Goal: Information Seeking & Learning: Learn about a topic

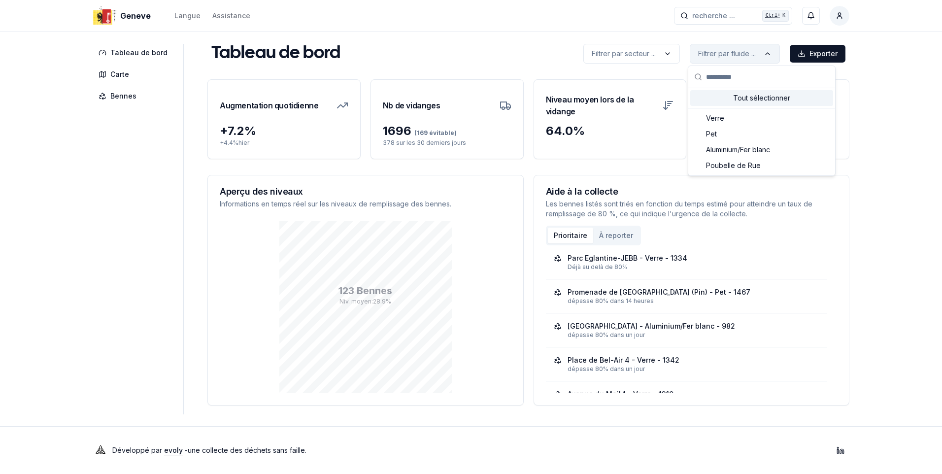
click at [721, 50] on html "Geneve Langue Assistance recherche ... recherche ... Ctrl+ K Constantin Tableau…" at bounding box center [471, 237] width 942 height 474
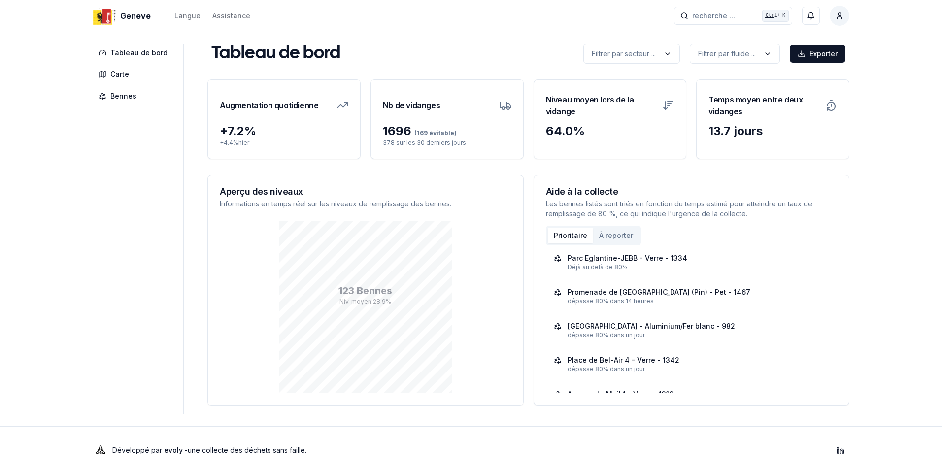
click at [895, 69] on html "Geneve Langue Assistance recherche ... recherche ... Ctrl+ K Constantin Tableau…" at bounding box center [471, 237] width 942 height 474
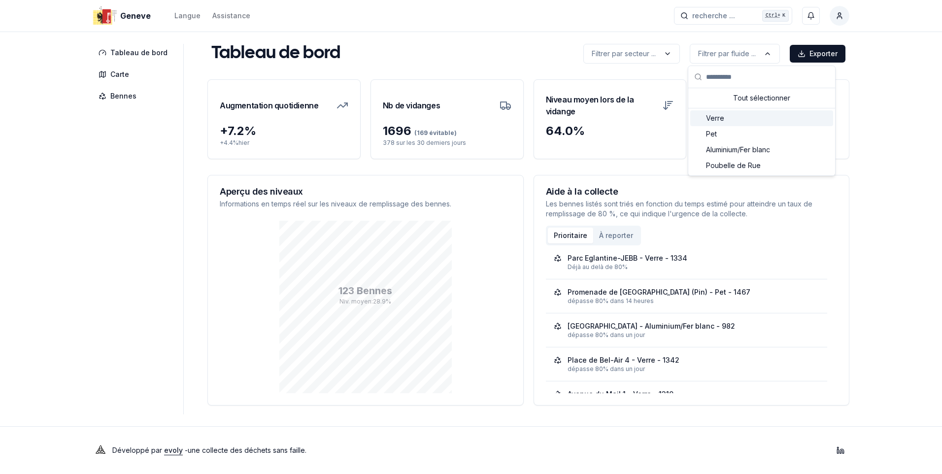
click at [727, 119] on div "Verre" at bounding box center [761, 118] width 143 height 16
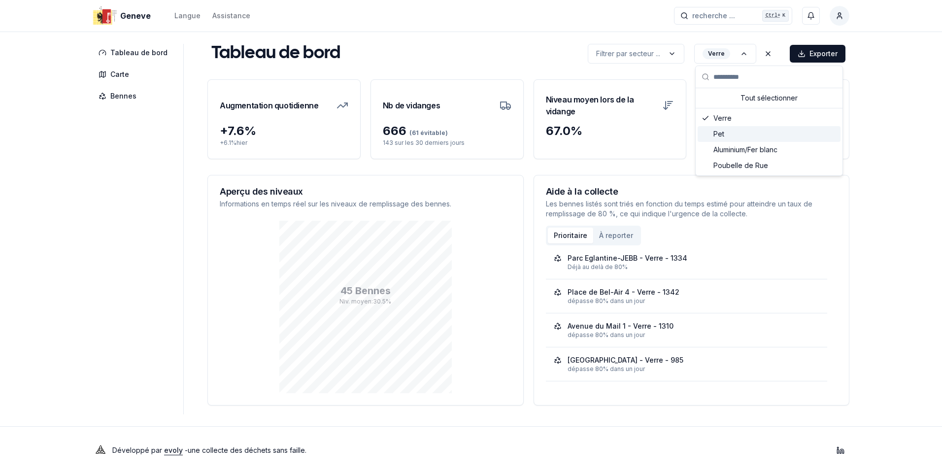
click at [732, 132] on div "Pet" at bounding box center [769, 134] width 143 height 16
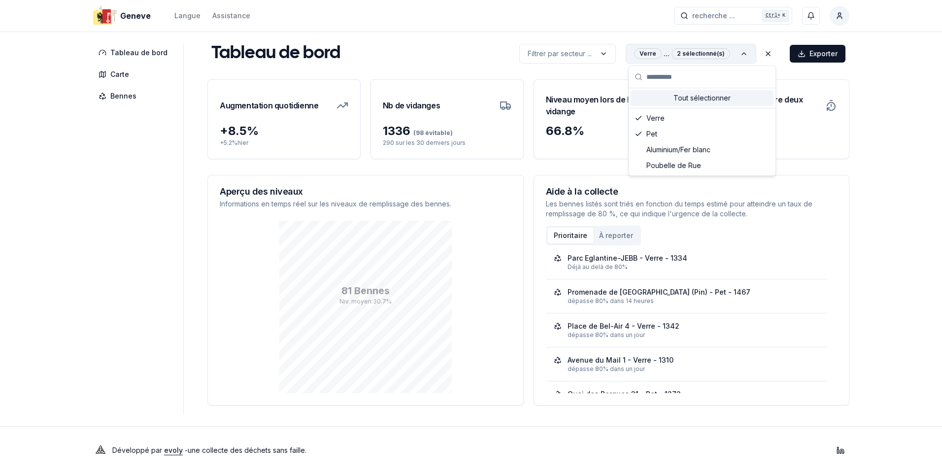
click at [745, 49] on html "Geneve Langue Assistance recherche ... recherche ... Ctrl+ K Constantin Tableau…" at bounding box center [471, 237] width 942 height 474
drag, startPoint x: 634, startPoint y: 134, endPoint x: 638, endPoint y: 130, distance: 5.6
click at [636, 131] on div "Pet" at bounding box center [702, 134] width 143 height 16
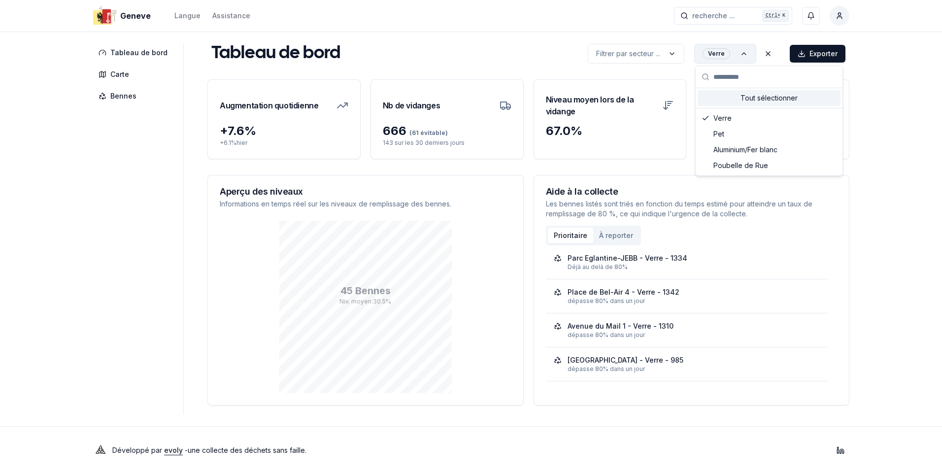
click at [740, 60] on html "Geneve Langue Assistance recherche ... recherche ... Ctrl+ K Constantin Tableau…" at bounding box center [471, 237] width 942 height 474
click at [704, 118] on icon "Suggestions" at bounding box center [706, 118] width 8 height 8
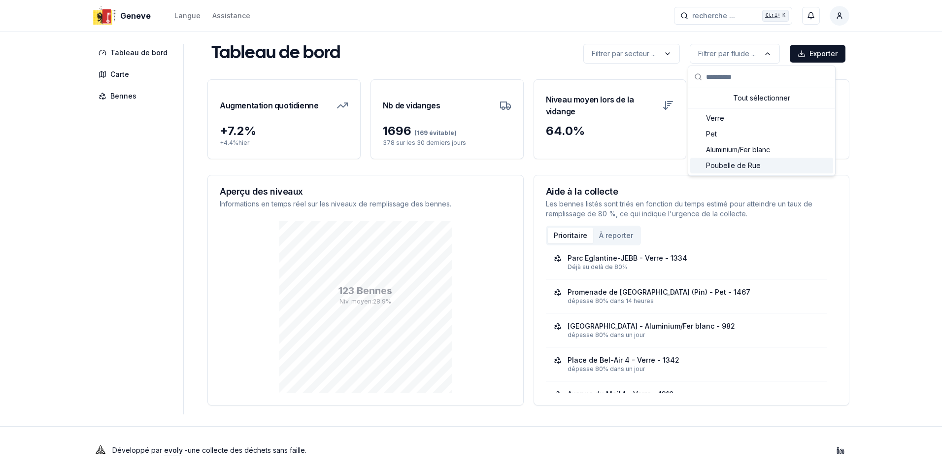
click at [714, 165] on span "Poubelle de Rue" at bounding box center [733, 166] width 55 height 10
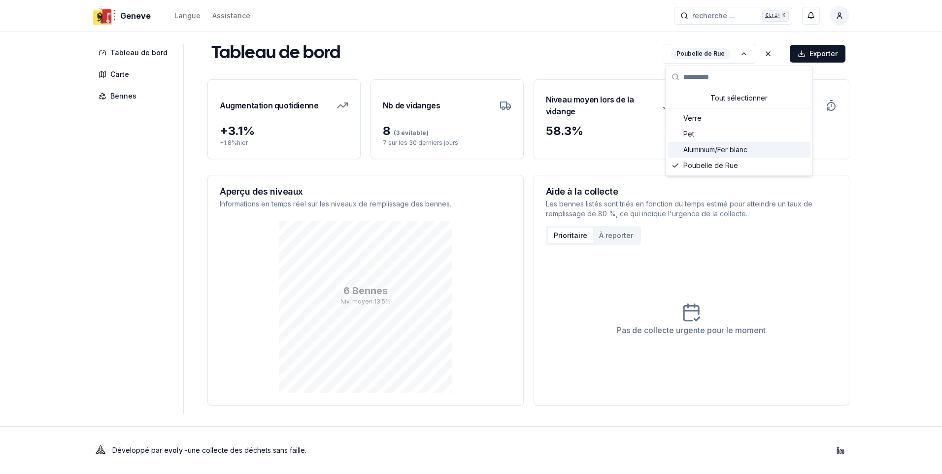
click at [697, 151] on span "Aluminium/Fer blanc" at bounding box center [715, 150] width 64 height 10
